Goal: Transaction & Acquisition: Book appointment/travel/reservation

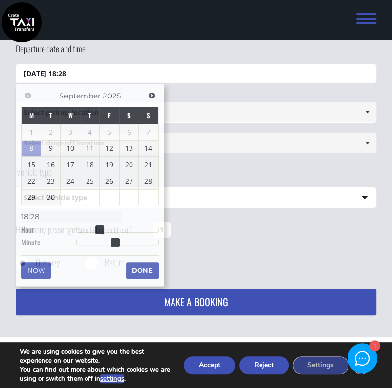
click at [116, 74] on input "[DATE] 18:28" at bounding box center [196, 74] width 361 height 20
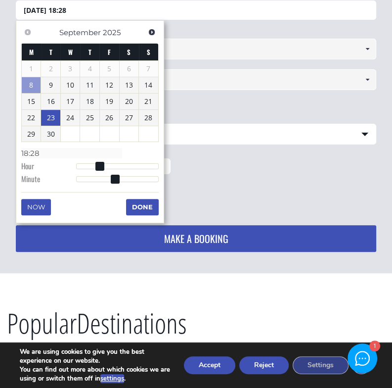
click at [50, 116] on link "23" at bounding box center [50, 118] width 19 height 16
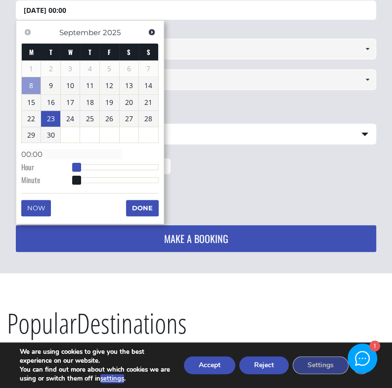
type input "[DATE] 01:00"
type input "01:00"
type input "[DATE] 02:00"
type input "02:00"
type input "[DATE] 03:00"
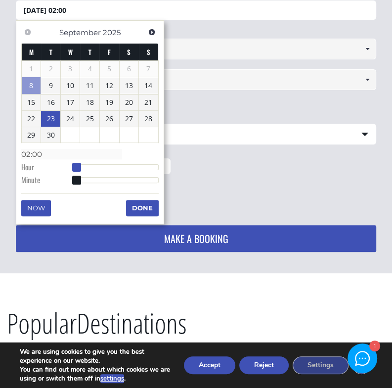
type input "03:00"
type input "[DATE] 04:00"
type input "04:00"
type input "[DATE] 05:00"
type input "05:00"
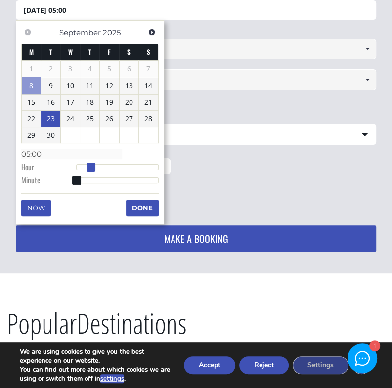
type input "[DATE] 06:00"
type input "06:00"
type input "[DATE] 07:00"
type input "07:00"
type input "[DATE] 08:00"
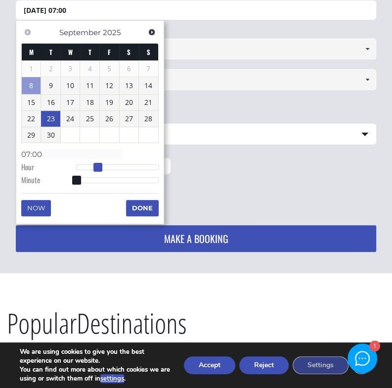
type input "08:00"
type input "[DATE] 09:00"
type input "09:00"
type input "[DATE] 10:00"
type input "10:00"
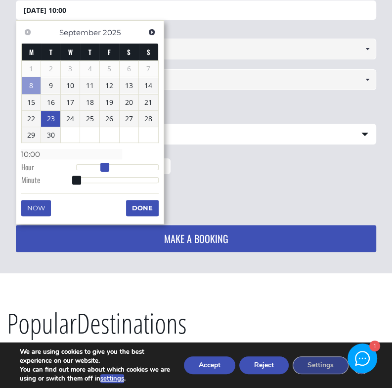
type input "[DATE] 11:00"
type input "11:00"
type input "[DATE] 12:00"
type input "12:00"
type input "[DATE] 13:00"
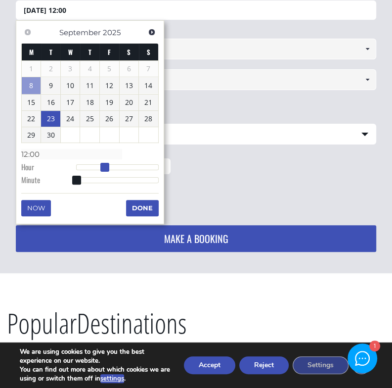
type input "13:00"
type input "[DATE] 14:00"
type input "14:00"
type input "[DATE] 15:00"
type input "15:00"
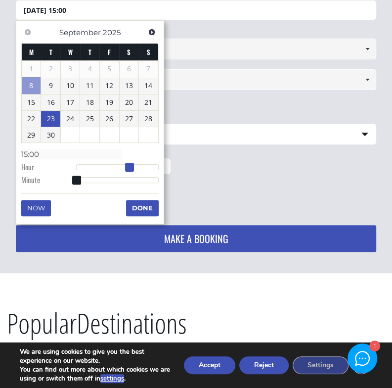
type input "[DATE] 16:00"
type input "16:00"
type input "[DATE] 17:00"
type input "17:00"
type input "[DATE] 18:00"
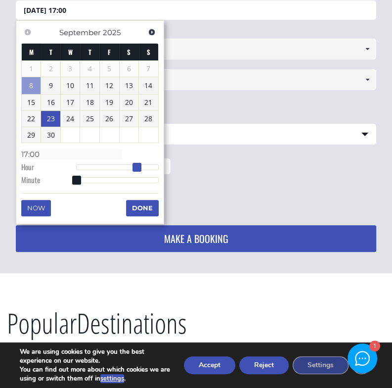
type input "18:00"
type input "[DATE] 19:00"
type input "19:00"
type input "[DATE] 20:00"
type input "20:00"
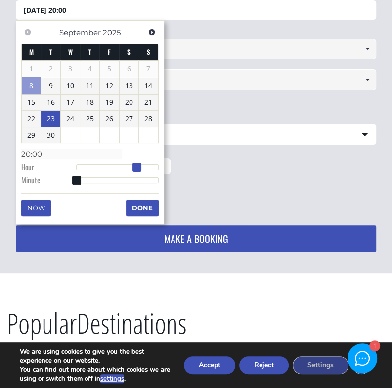
type input "[DATE] 21:00"
type input "21:00"
type input "[DATE] 22:00"
type input "22:00"
type input "[DATE] 23:00"
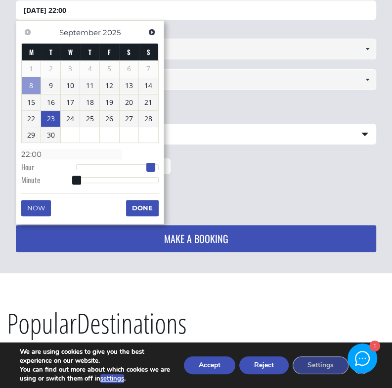
type input "23:00"
type input "[DATE] 22:00"
type input "22:00"
drag, startPoint x: 79, startPoint y: 165, endPoint x: 157, endPoint y: 172, distance: 78.5
click at [157, 172] on dl "Time 22:00 Hour Minute Second Millisecond Microsecond Time Zone -1200 -1100 -10…" at bounding box center [90, 167] width 138 height 42
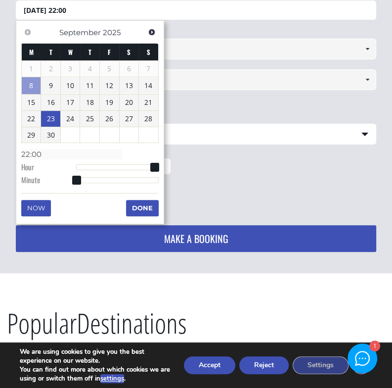
click at [145, 204] on button "Done" at bounding box center [142, 208] width 33 height 16
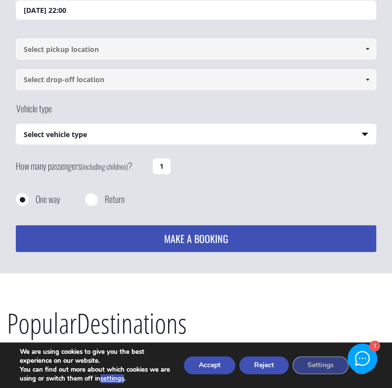
click at [103, 49] on input at bounding box center [196, 49] width 361 height 21
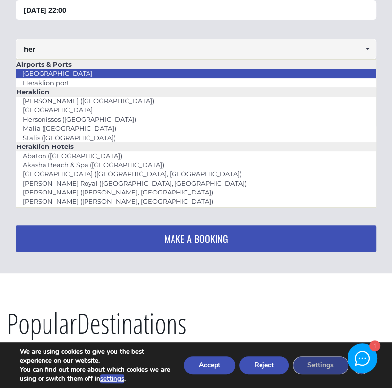
click at [70, 69] on link "[GEOGRAPHIC_DATA]" at bounding box center [57, 73] width 83 height 14
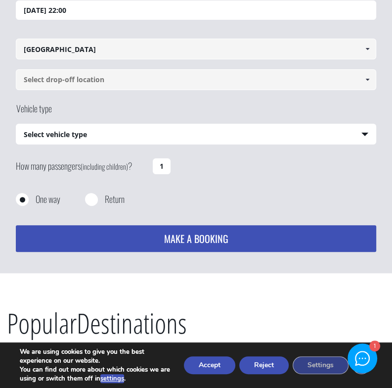
type input "[GEOGRAPHIC_DATA]"
click at [72, 73] on input at bounding box center [196, 79] width 361 height 21
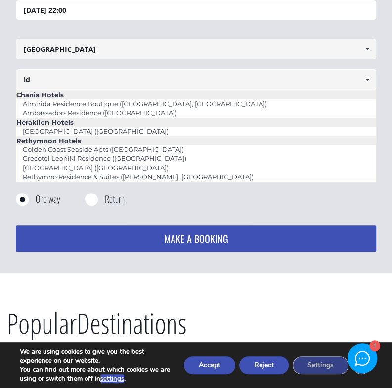
type input "i"
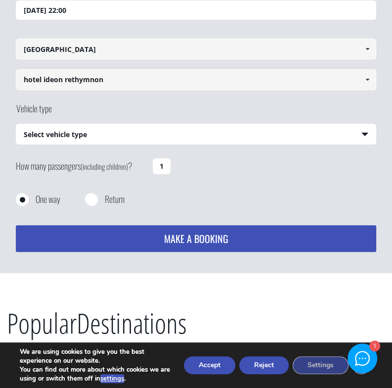
click at [368, 79] on span at bounding box center [368, 80] width 8 height 8
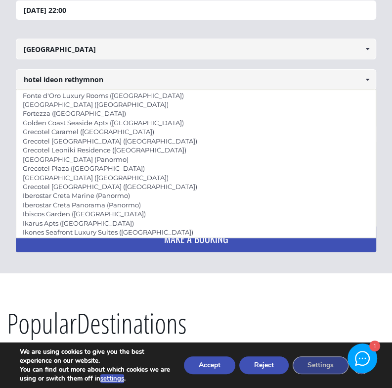
scroll to position [1696, 0]
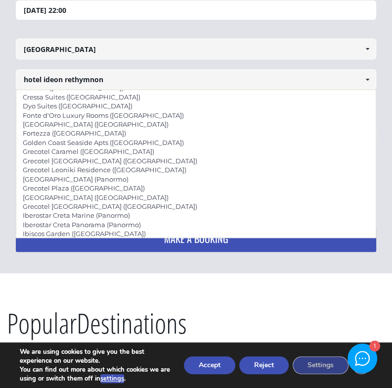
click at [63, 79] on input "hotel ideon rethymnon" at bounding box center [196, 79] width 361 height 21
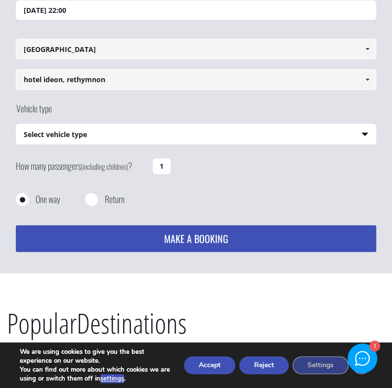
type input "hotel ideon, rethymnon"
click at [117, 138] on select "Select vehicle type Taxi (4 passengers) Mercedes E Class Mini Van (7 passengers…" at bounding box center [196, 134] width 360 height 21
select select "540"
click at [16, 124] on select "Select vehicle type Taxi (4 passengers) Mercedes E Class Mini Van (7 passengers…" at bounding box center [196, 134] width 360 height 21
click at [169, 166] on input "1" at bounding box center [162, 166] width 18 height 16
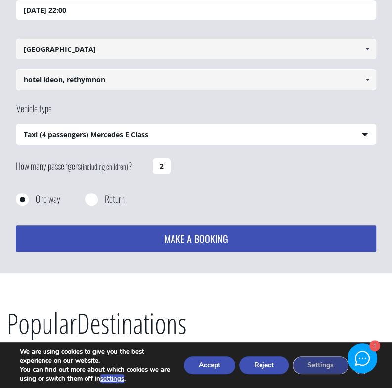
type input "2"
click at [93, 202] on input "Return" at bounding box center [91, 200] width 12 height 12
radio input "true"
type input "hotel ideon, rethymnon"
type input "[GEOGRAPHIC_DATA]"
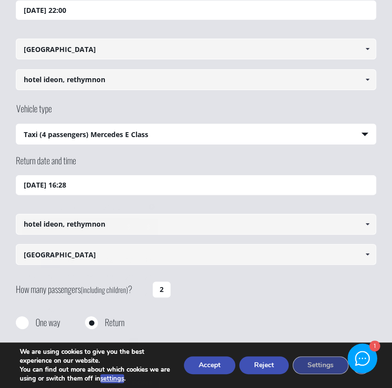
click at [51, 182] on input "[DATE] 16:28" at bounding box center [196, 185] width 361 height 20
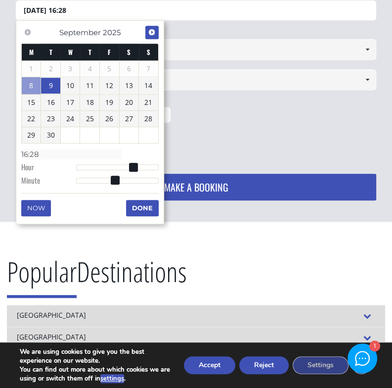
click at [151, 30] on span "Next" at bounding box center [152, 32] width 8 height 8
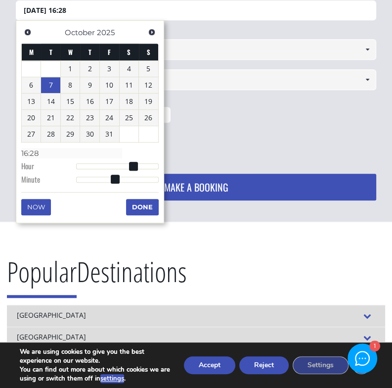
click at [48, 82] on link "7" at bounding box center [50, 85] width 19 height 16
type input "[DATE] 17:28"
type input "17:28"
type input "[DATE] 18:28"
type input "18:28"
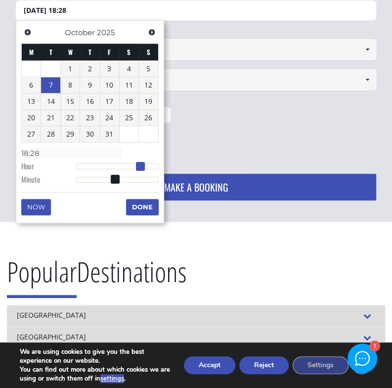
drag, startPoint x: 131, startPoint y: 165, endPoint x: 137, endPoint y: 165, distance: 5.9
click at [137, 165] on span at bounding box center [140, 166] width 9 height 9
type input "[DATE] 18:27"
type input "18:27"
type input "[DATE] 18:26"
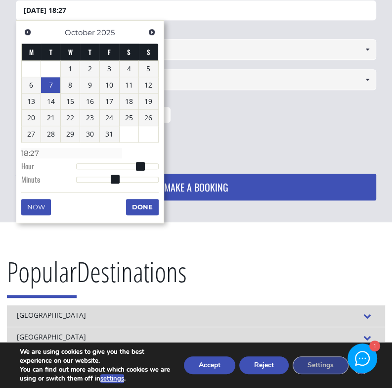
type input "18:26"
type input "[DATE] 18:25"
type input "18:25"
type input "[DATE] 18:24"
type input "18:24"
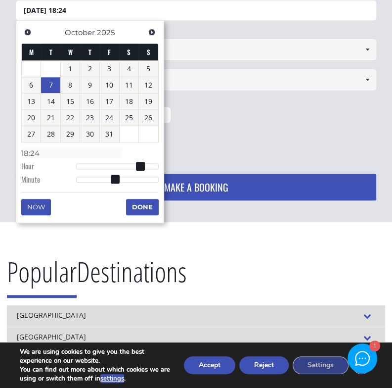
type input "[DATE] 18:23"
type input "18:23"
type input "[DATE] 18:22"
type input "18:22"
type input "[DATE] 18:21"
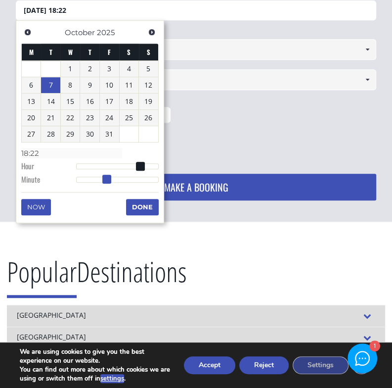
type input "18:21"
type input "[DATE] 18:20"
type input "18:20"
type input "[DATE] 18:19"
type input "18:19"
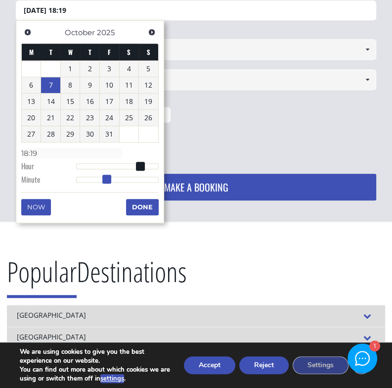
type input "[DATE] 18:18"
type input "18:18"
type input "[DATE] 18:17"
type input "18:17"
type input "[DATE] 18:16"
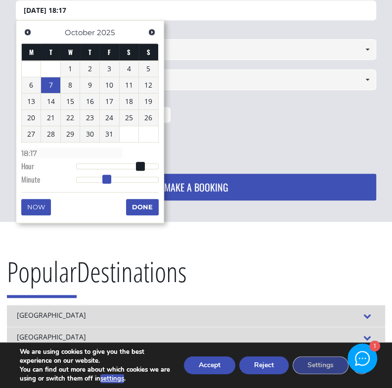
type input "18:16"
type input "[DATE] 18:15"
type input "18:15"
type input "[DATE] 18:14"
type input "18:14"
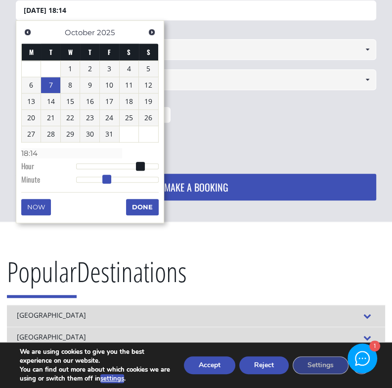
type input "[DATE] 18:13"
type input "18:13"
type input "[DATE] 18:12"
type input "18:12"
type input "[DATE] 18:11"
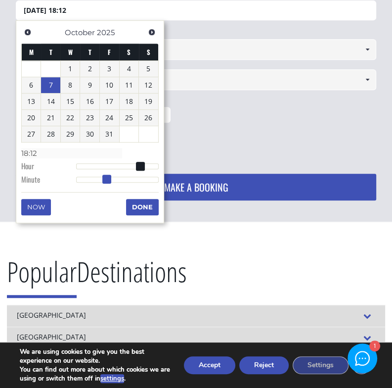
type input "18:11"
type input "[DATE] 18:10"
type input "18:10"
type input "[DATE] 18:09"
type input "18:09"
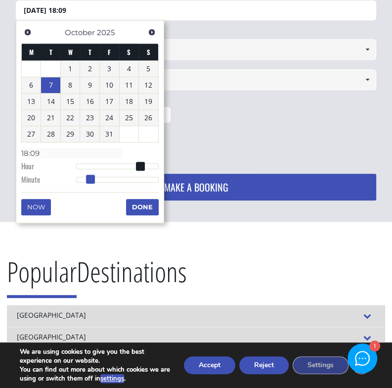
type input "[DATE] 18:08"
type input "18:08"
type input "[DATE] 18:05"
type input "18:05"
type input "[DATE] 18:03"
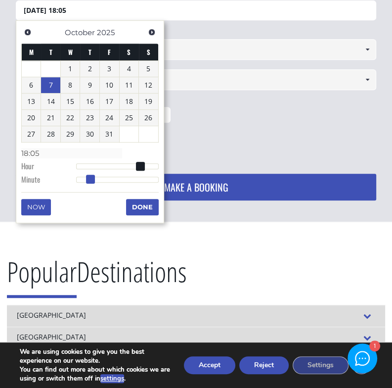
type input "18:03"
type input "[DATE] 18:01"
type input "18:01"
type input "[DATE] 18:00"
type input "18:00"
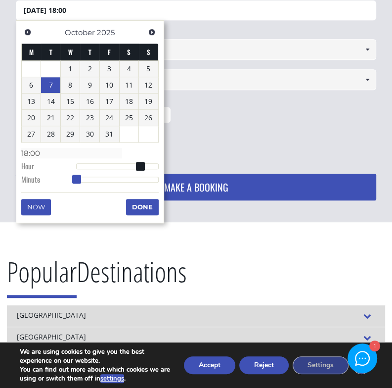
drag, startPoint x: 117, startPoint y: 178, endPoint x: 57, endPoint y: 177, distance: 59.9
click at [57, 177] on dl "Time 18:00 Hour Minute Second Millisecond Microsecond Time Zone -1200 -1100 -10…" at bounding box center [90, 166] width 138 height 42
click at [147, 203] on button "Done" at bounding box center [142, 207] width 33 height 16
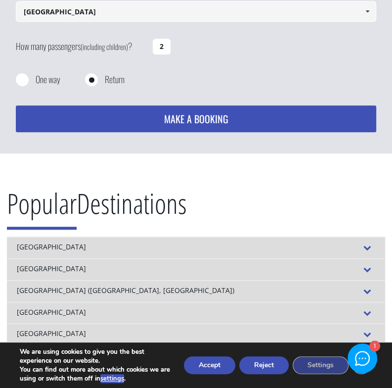
scroll to position [203, 0]
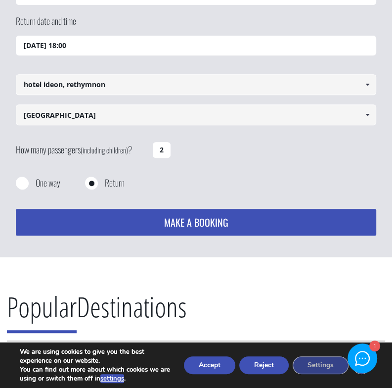
click at [142, 219] on button "MAKE A BOOKING" at bounding box center [196, 222] width 361 height 27
click at [363, 356] on div at bounding box center [363, 358] width 14 height 14
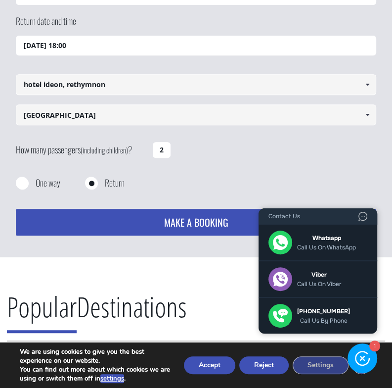
click at [363, 356] on div at bounding box center [363, 358] width 14 height 14
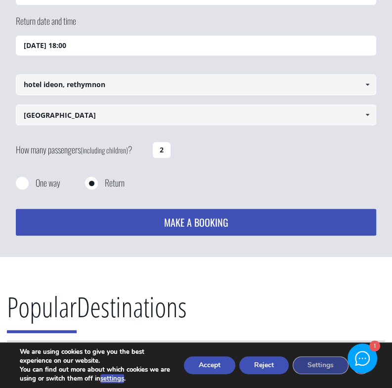
click at [259, 366] on button "Reject" at bounding box center [264, 365] width 49 height 18
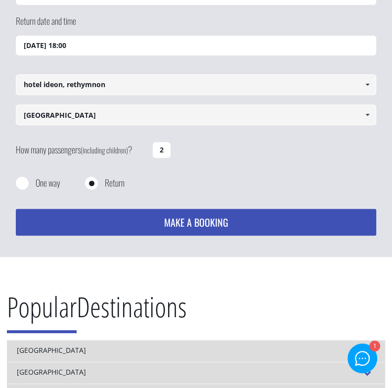
click at [177, 219] on button "MAKE A BOOKING" at bounding box center [196, 222] width 361 height 27
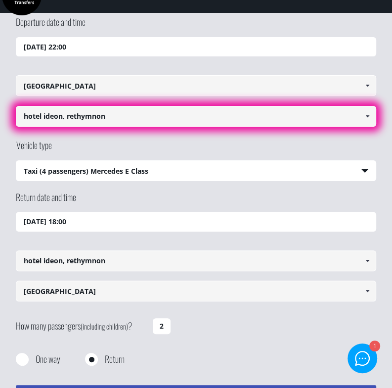
scroll to position [0, 0]
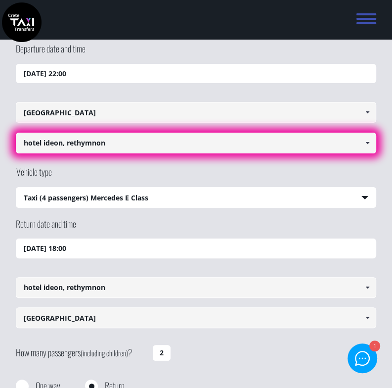
drag, startPoint x: 71, startPoint y: 140, endPoint x: -25, endPoint y: 150, distance: 96.6
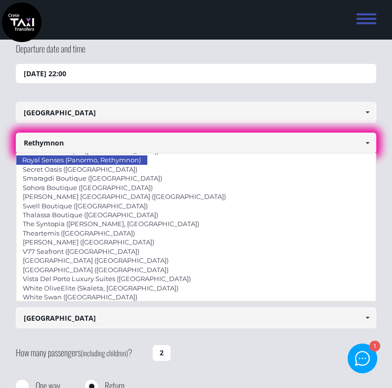
scroll to position [776, 0]
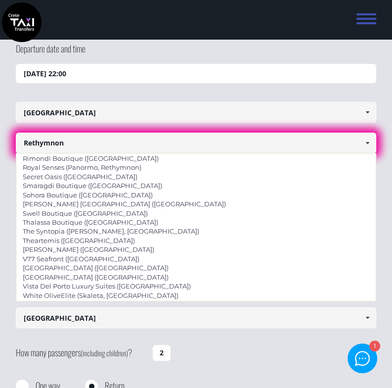
drag, startPoint x: 79, startPoint y: 140, endPoint x: -44, endPoint y: 163, distance: 124.3
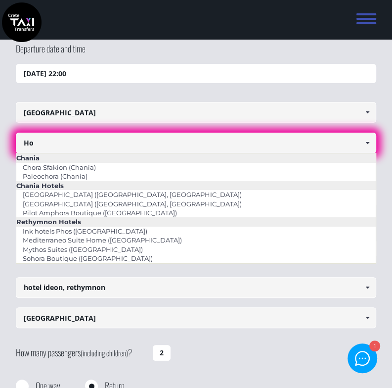
scroll to position [0, 0]
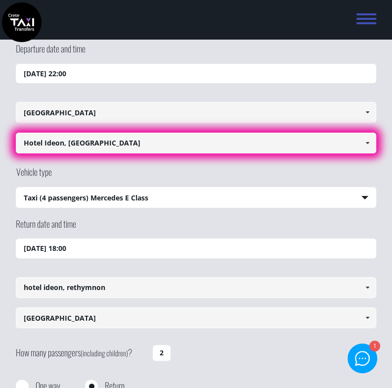
type input "Hotel Ideon, [GEOGRAPHIC_DATA]"
click at [132, 138] on input "Hotel Ideon, [GEOGRAPHIC_DATA]" at bounding box center [196, 143] width 361 height 21
